Goal: Navigation & Orientation: Find specific page/section

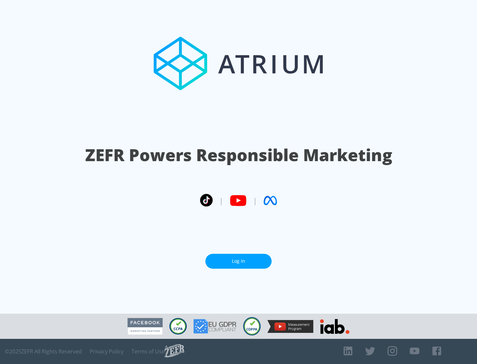
click at [239, 261] on link "Log In" at bounding box center [238, 261] width 66 height 15
